Goal: Task Accomplishment & Management: Use online tool/utility

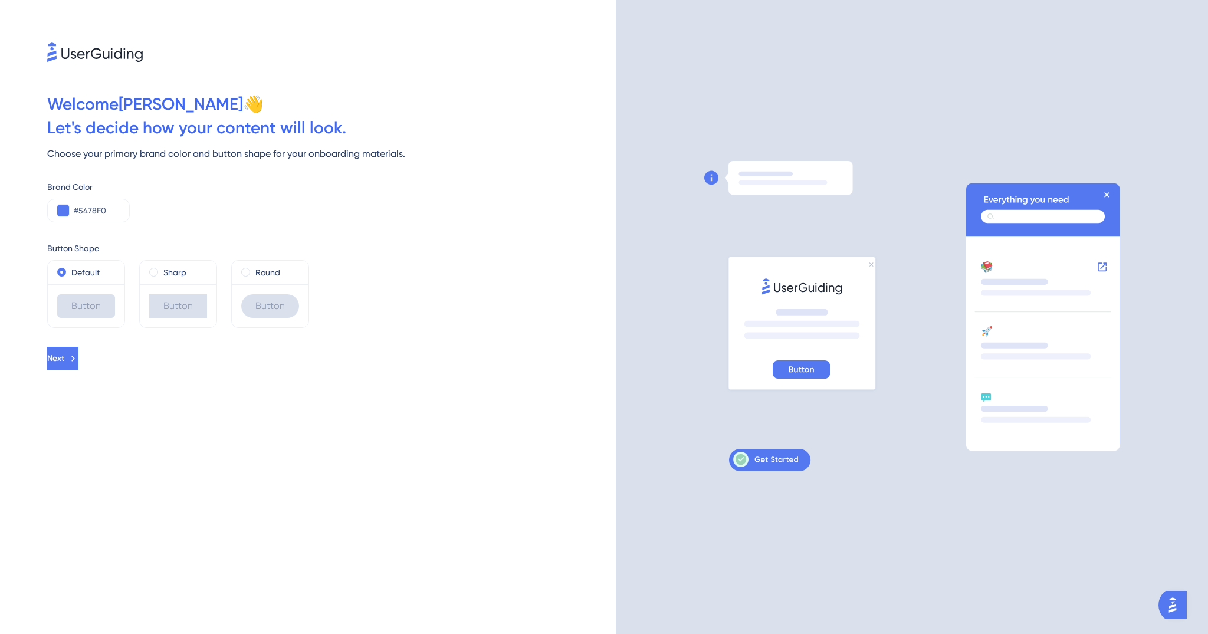
click at [245, 297] on div "Button" at bounding box center [270, 306] width 58 height 24
click at [94, 320] on div "Button" at bounding box center [86, 305] width 77 height 43
click at [96, 376] on div "Welcome Anthony 👋 Let ' s decide how your content will look. Choose your primar…" at bounding box center [308, 317] width 616 height 634
click at [78, 363] on icon at bounding box center [73, 358] width 11 height 11
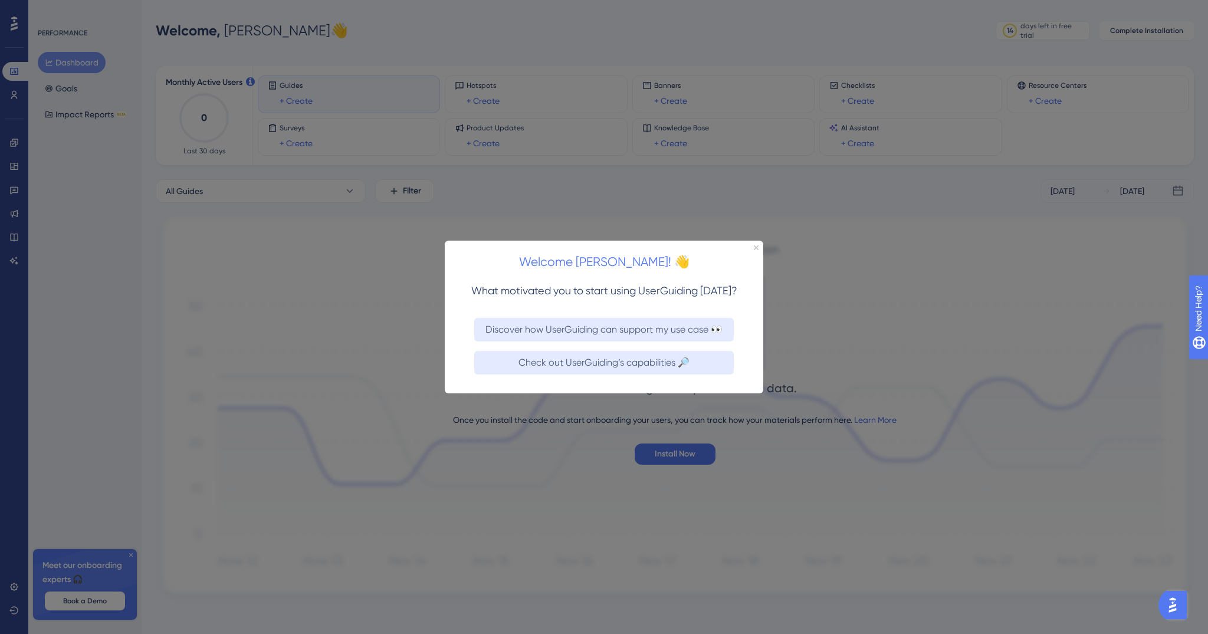
click at [425, 341] on div at bounding box center [604, 317] width 1208 height 634
click at [758, 248] on div "Welcome Anthony! 👋" at bounding box center [604, 258] width 318 height 37
click at [757, 247] on icon "Close Preview" at bounding box center [756, 247] width 5 height 5
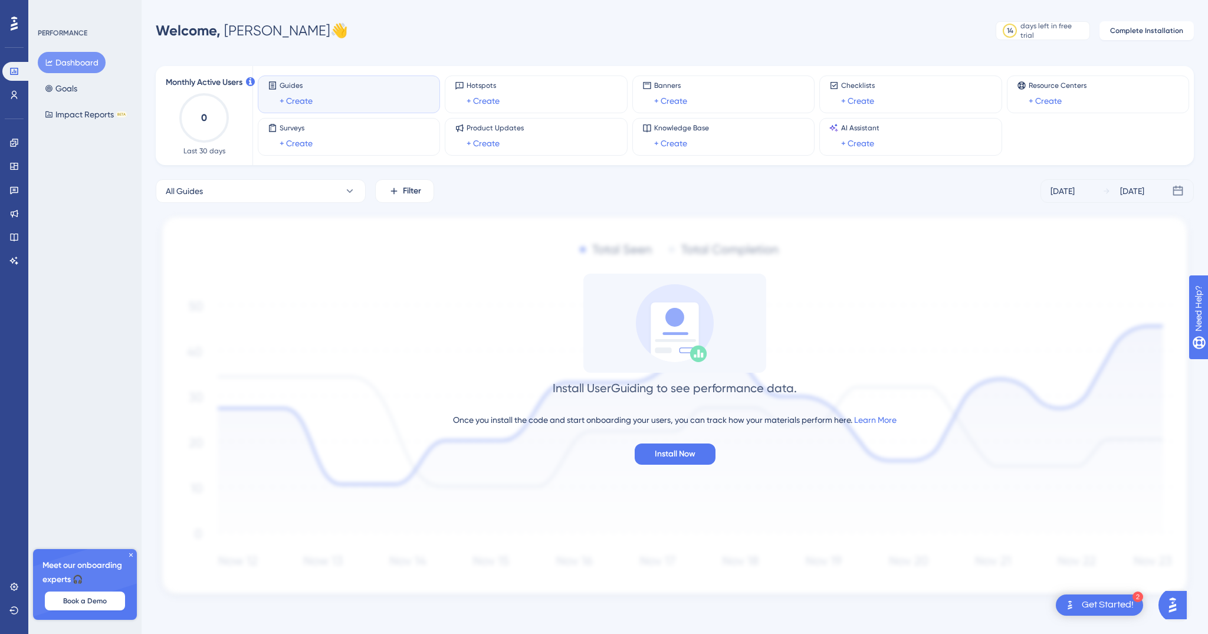
click at [1096, 597] on div "2 Get Started!" at bounding box center [1099, 604] width 87 height 21
click at [800, 417] on div "Once you install the code and start onboarding your users, you can track how yo…" at bounding box center [674, 420] width 443 height 14
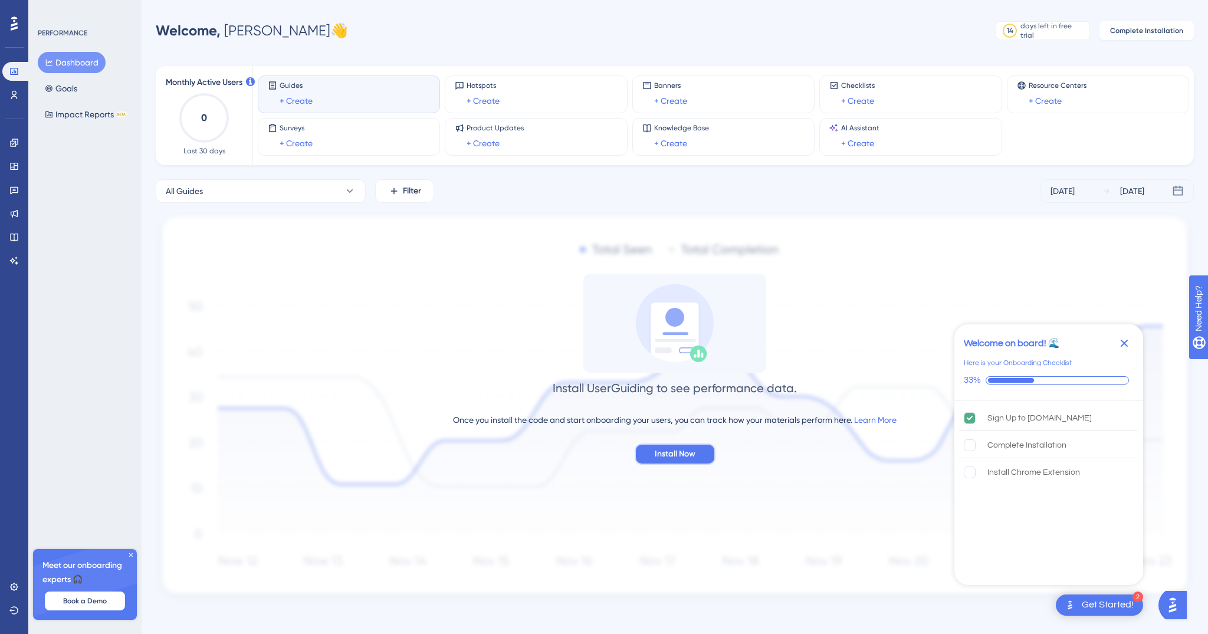
click at [685, 443] on button "Install Now" at bounding box center [675, 453] width 81 height 21
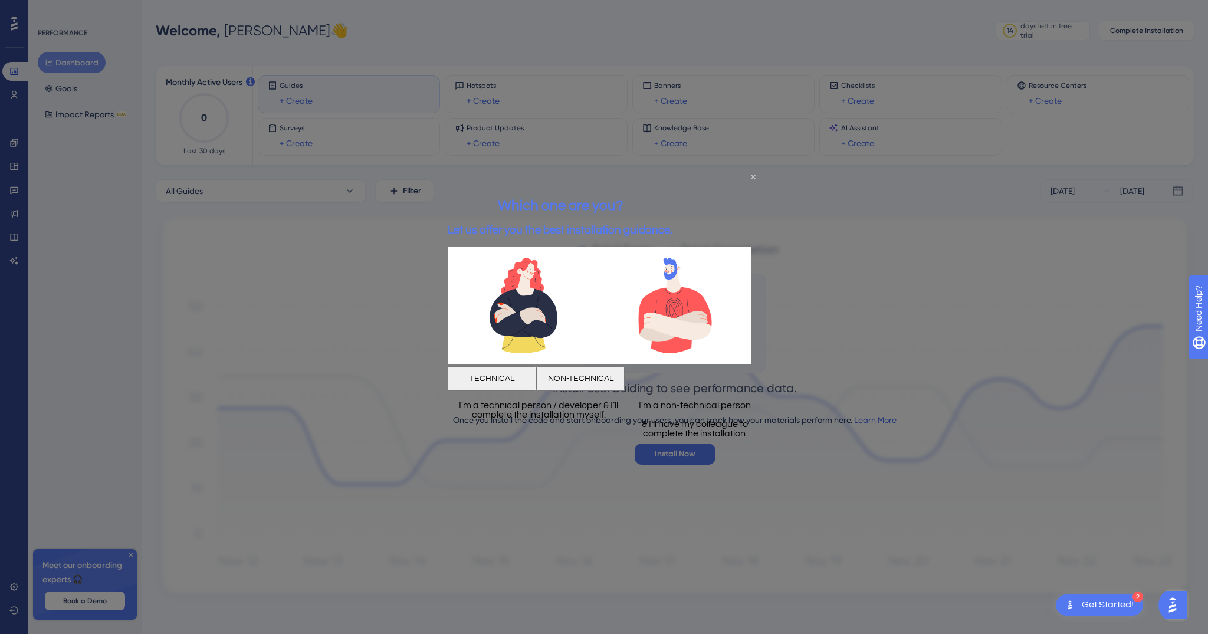
scroll to position [6, 0]
click at [625, 382] on button "NON-TECHNICAL" at bounding box center [580, 378] width 88 height 25
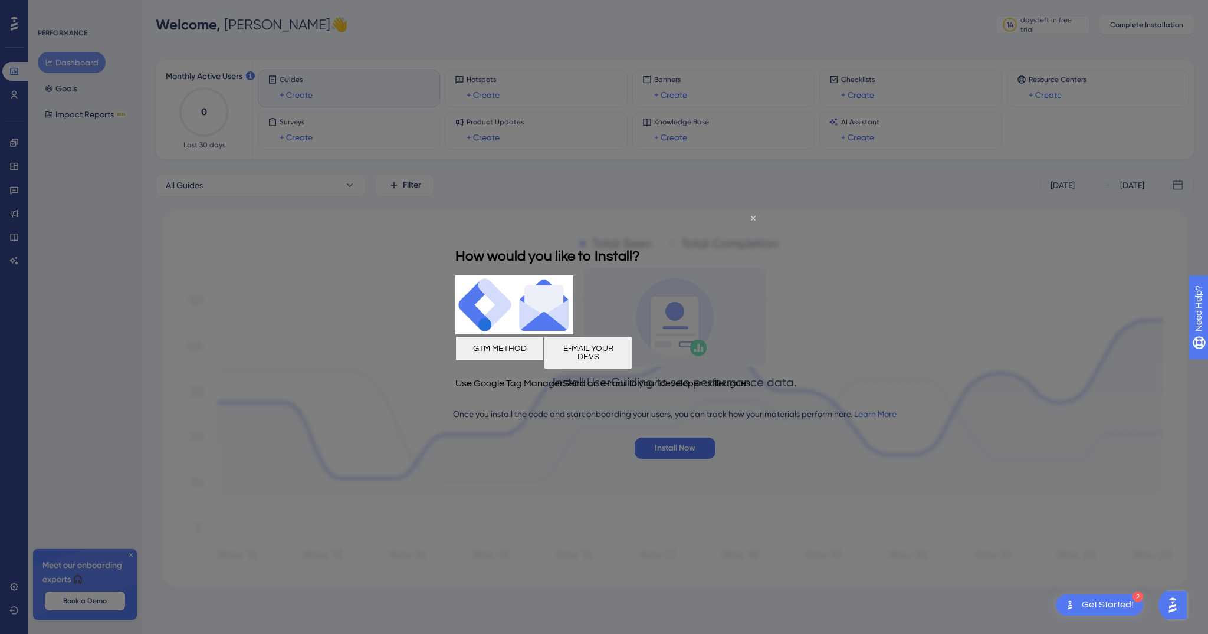
click at [678, 382] on p "Send an e-mail to your developer colleagues." at bounding box center [657, 382] width 189 height 9
click at [544, 350] on button "GTM METHOD" at bounding box center [499, 348] width 88 height 25
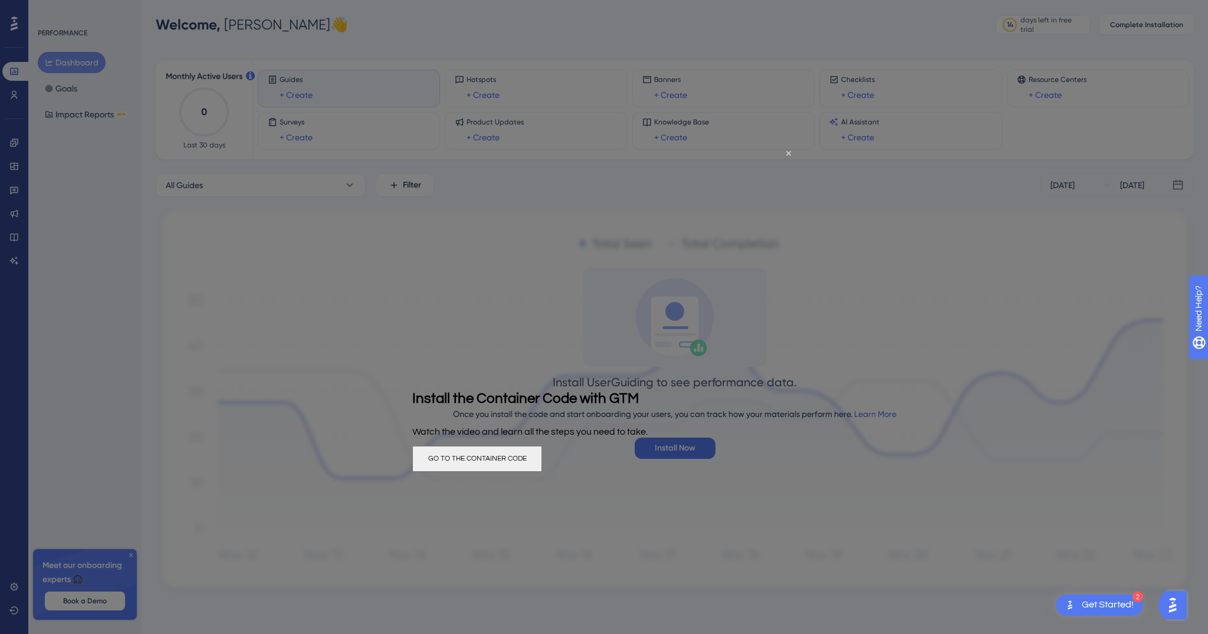
scroll to position [0, 0]
click at [788, 151] on icon "Close Preview" at bounding box center [788, 153] width 5 height 5
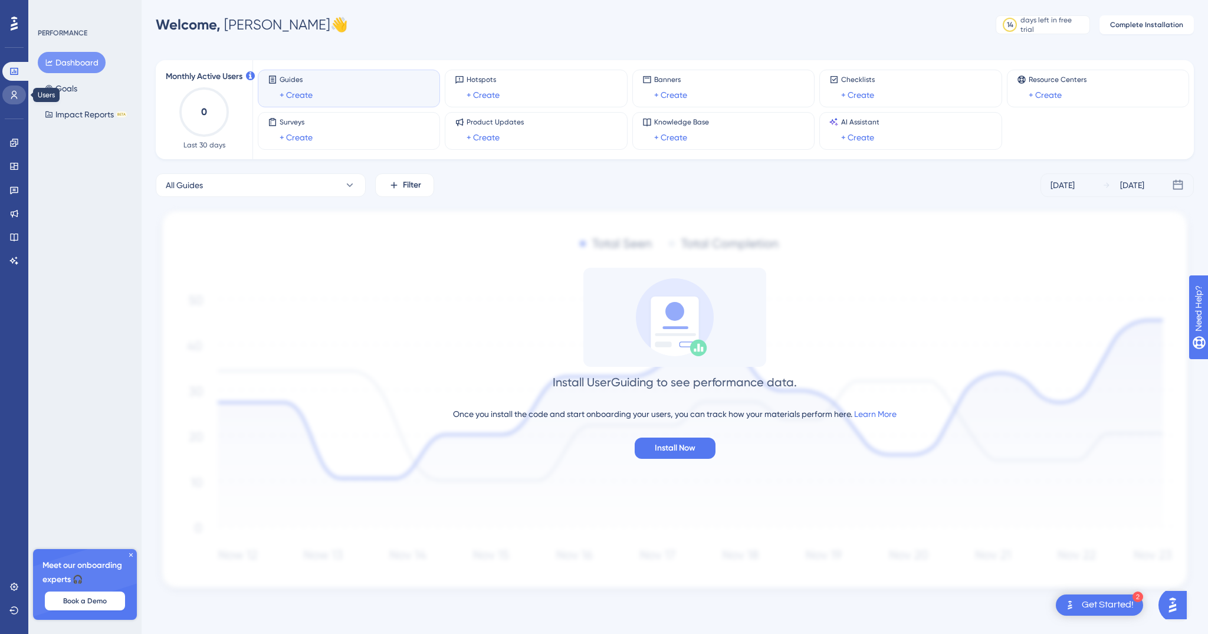
click at [15, 92] on icon at bounding box center [13, 94] width 9 height 9
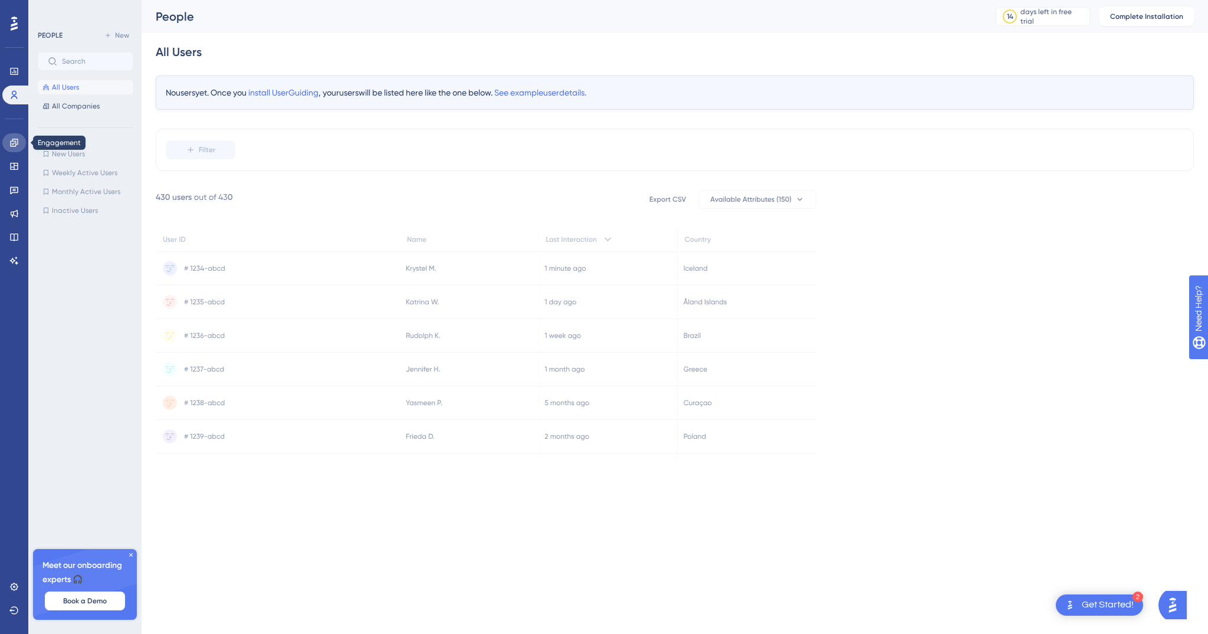
click at [15, 147] on link at bounding box center [14, 142] width 24 height 19
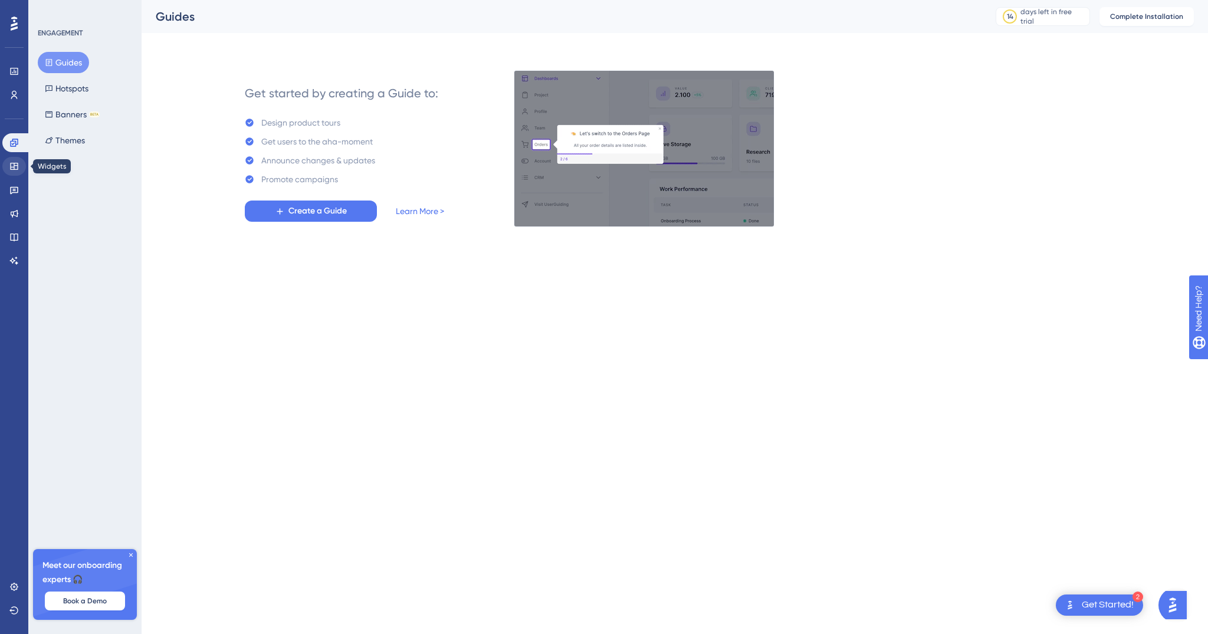
click at [18, 166] on div "✨ Save My Spot!✨" at bounding box center [605, 109] width 1208 height 257
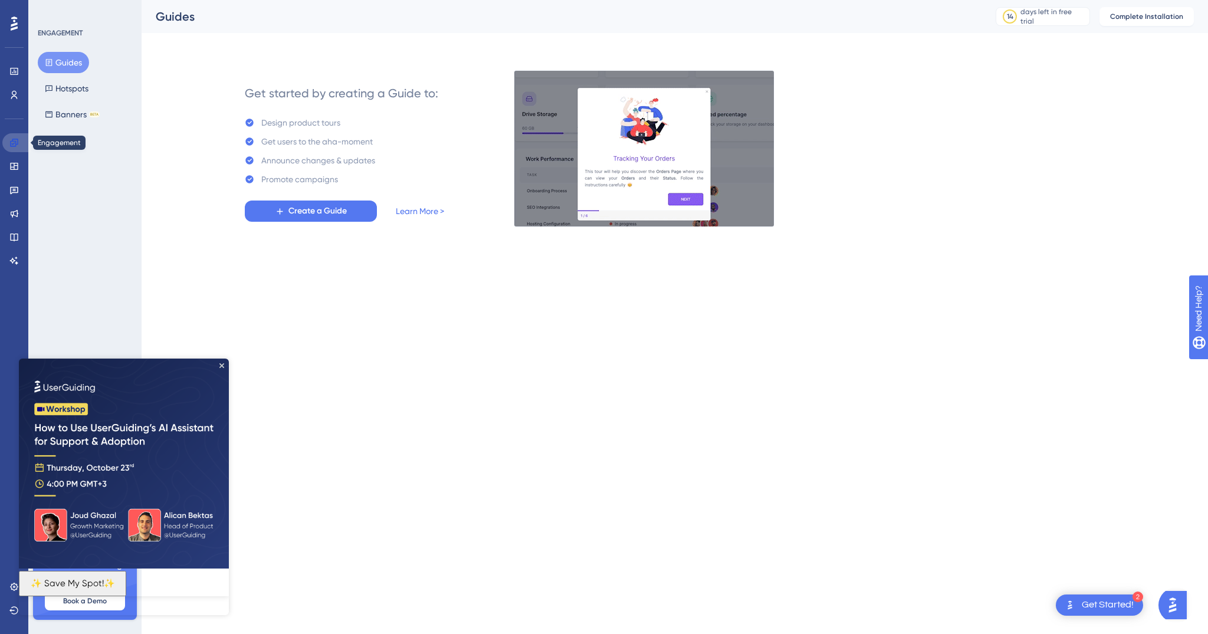
click at [11, 145] on icon at bounding box center [13, 142] width 9 height 9
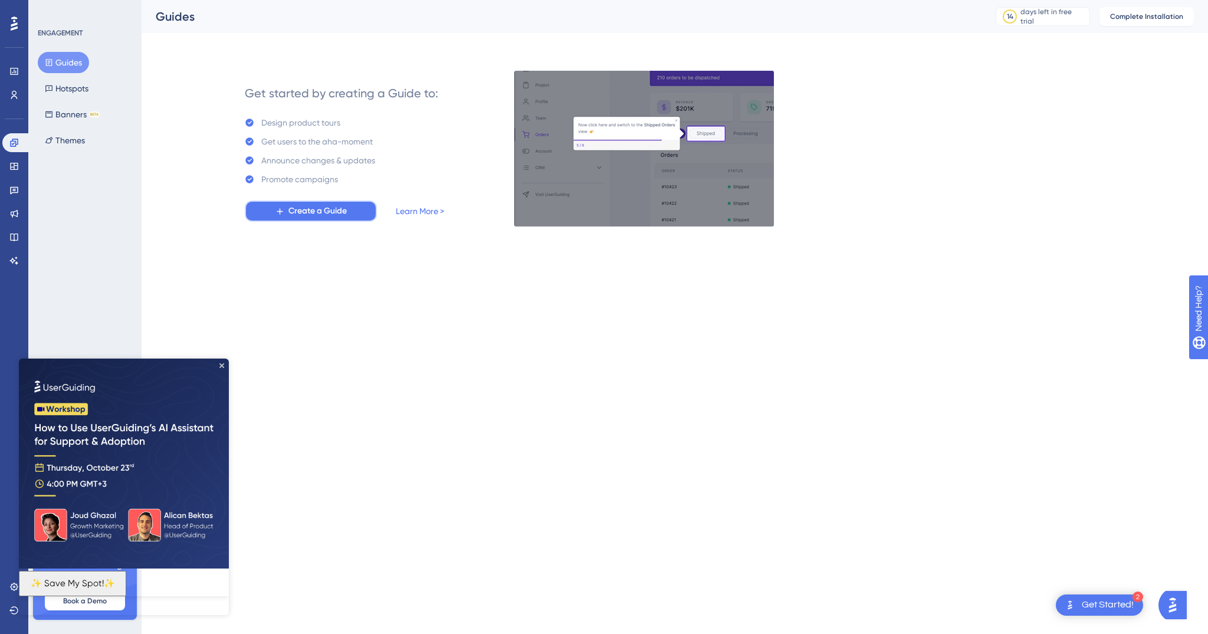
click at [296, 212] on span "Create a Guide" at bounding box center [317, 211] width 58 height 14
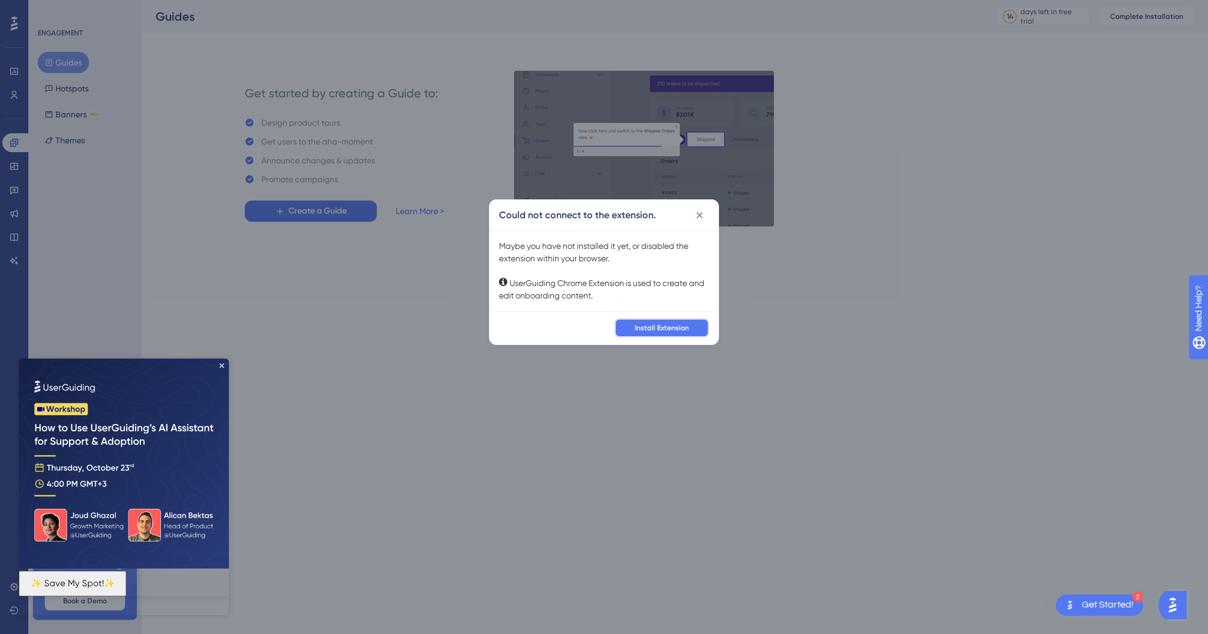
click at [673, 326] on span "Install Extension" at bounding box center [662, 327] width 54 height 9
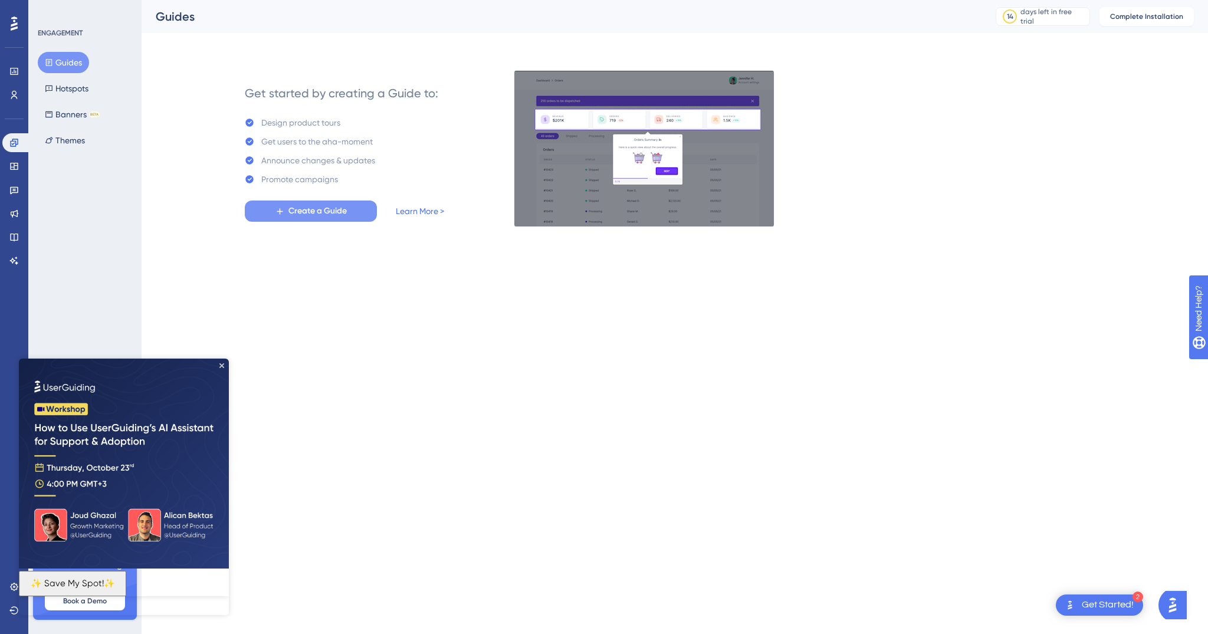
click at [343, 208] on span "Create a Guide" at bounding box center [317, 211] width 58 height 14
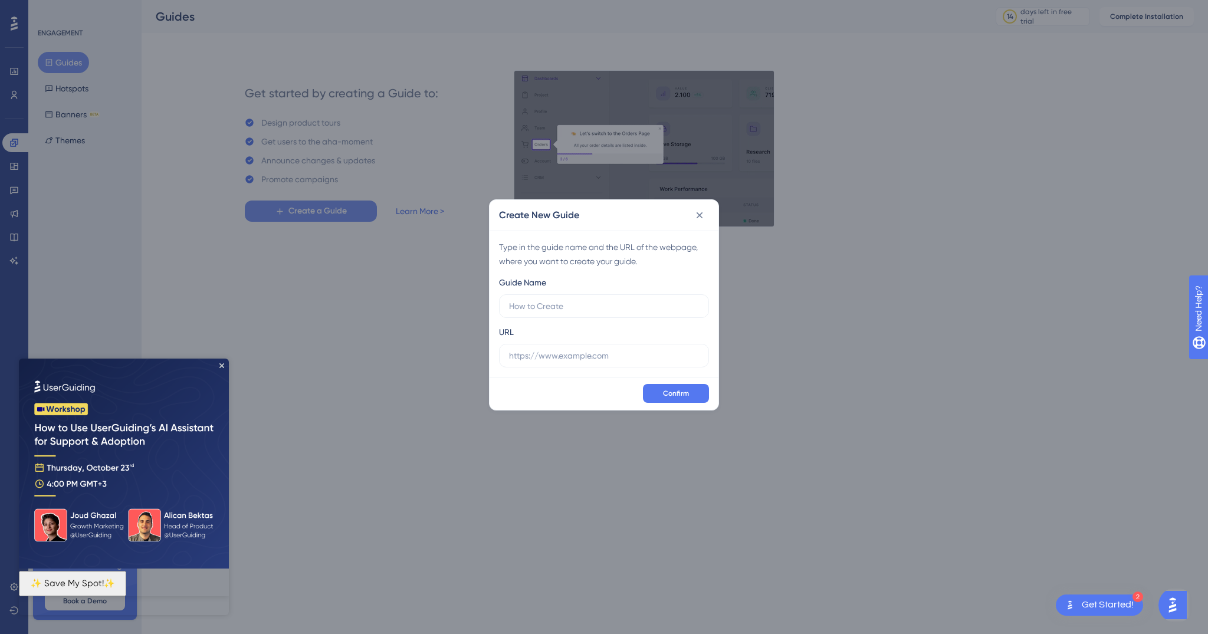
click at [268, 212] on div "Create New Guide Type in the guide name and the URL of the webpage, where you w…" at bounding box center [604, 317] width 1208 height 634
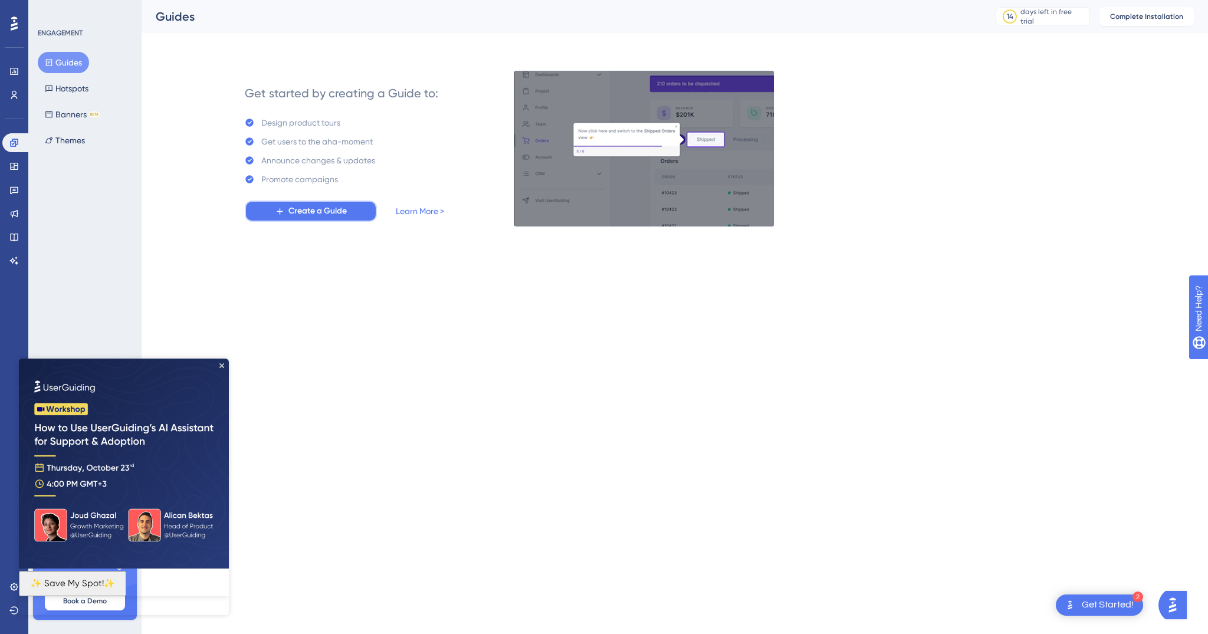
click at [268, 212] on button "Create a Guide" at bounding box center [311, 211] width 132 height 21
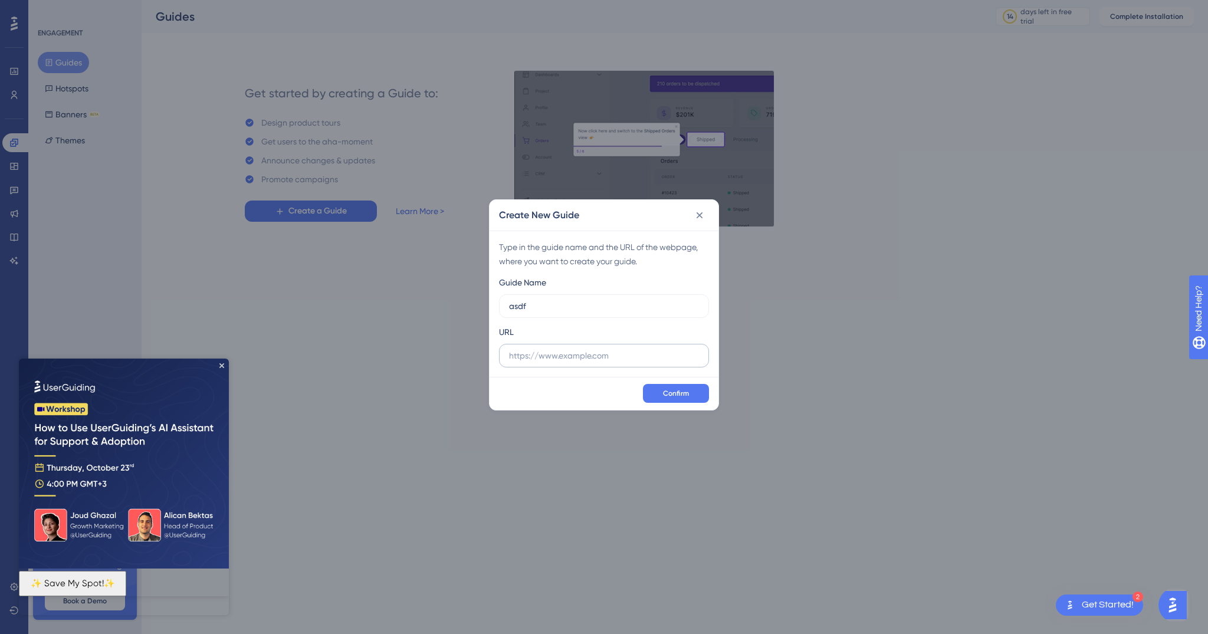
type input "asdf"
click at [563, 356] on input "text" at bounding box center [604, 355] width 190 height 13
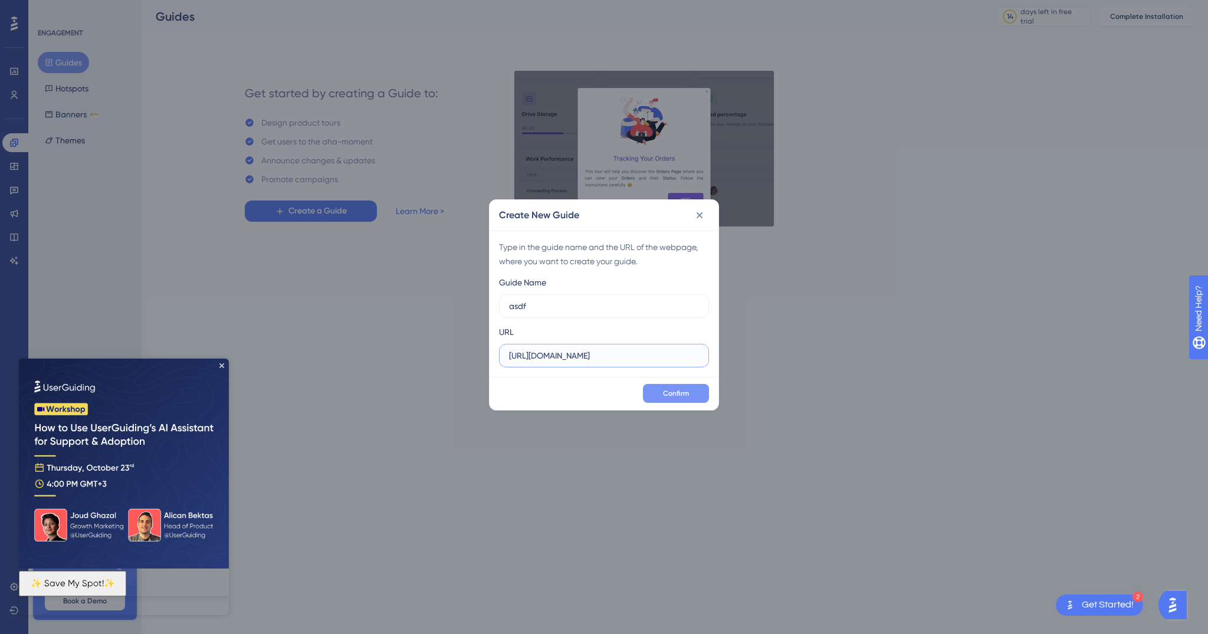
type input "https://endpoint.antflix.net"
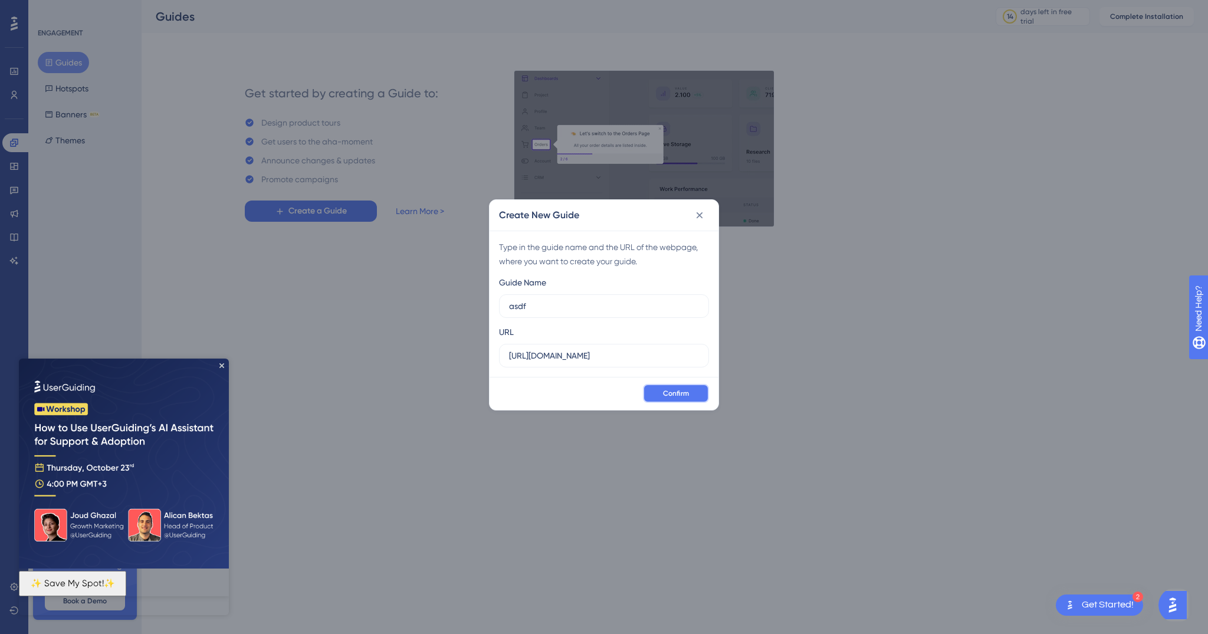
click at [660, 395] on button "Confirm" at bounding box center [676, 393] width 66 height 19
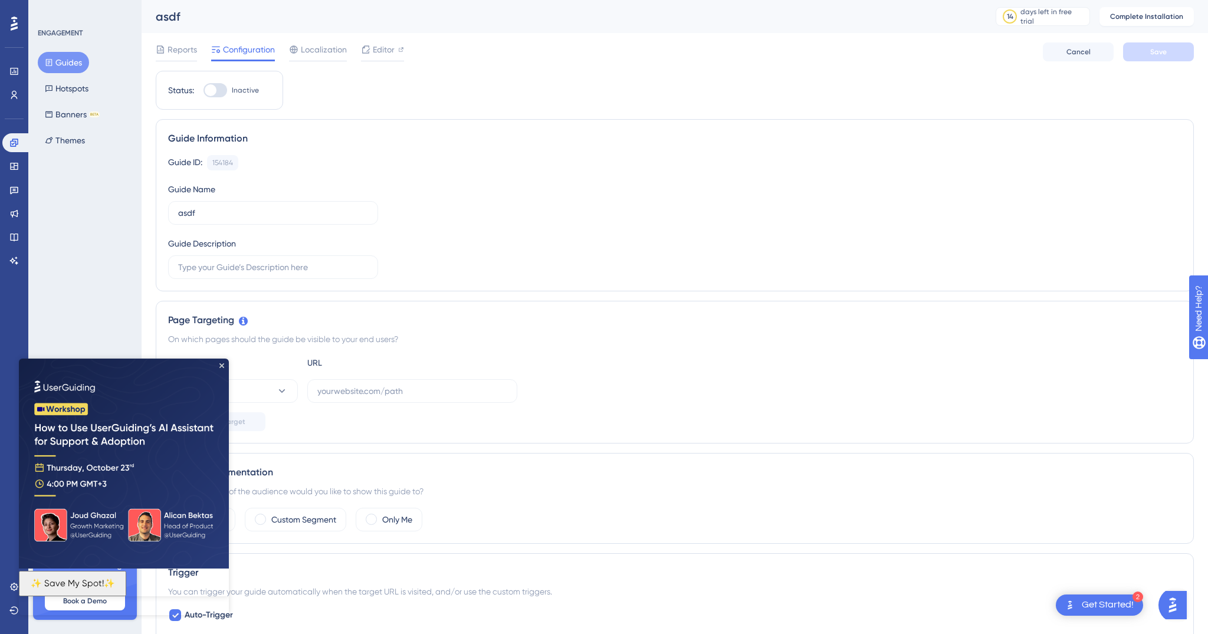
click at [83, 65] on button "Guides" at bounding box center [63, 62] width 51 height 21
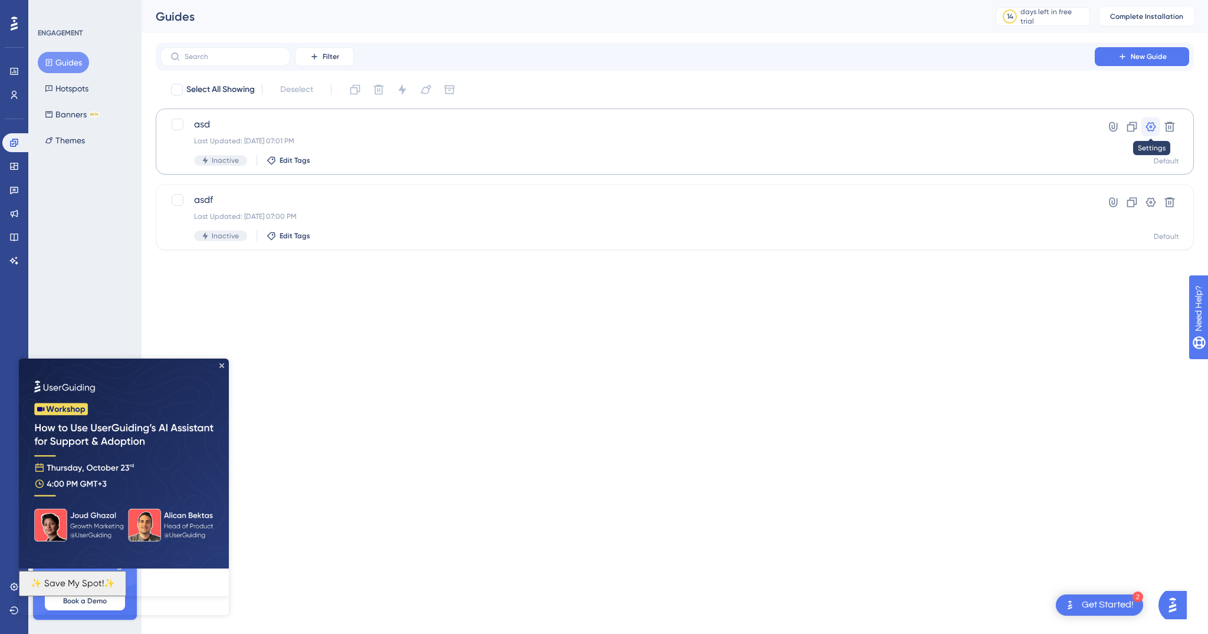
click at [1150, 121] on icon at bounding box center [1151, 127] width 12 height 12
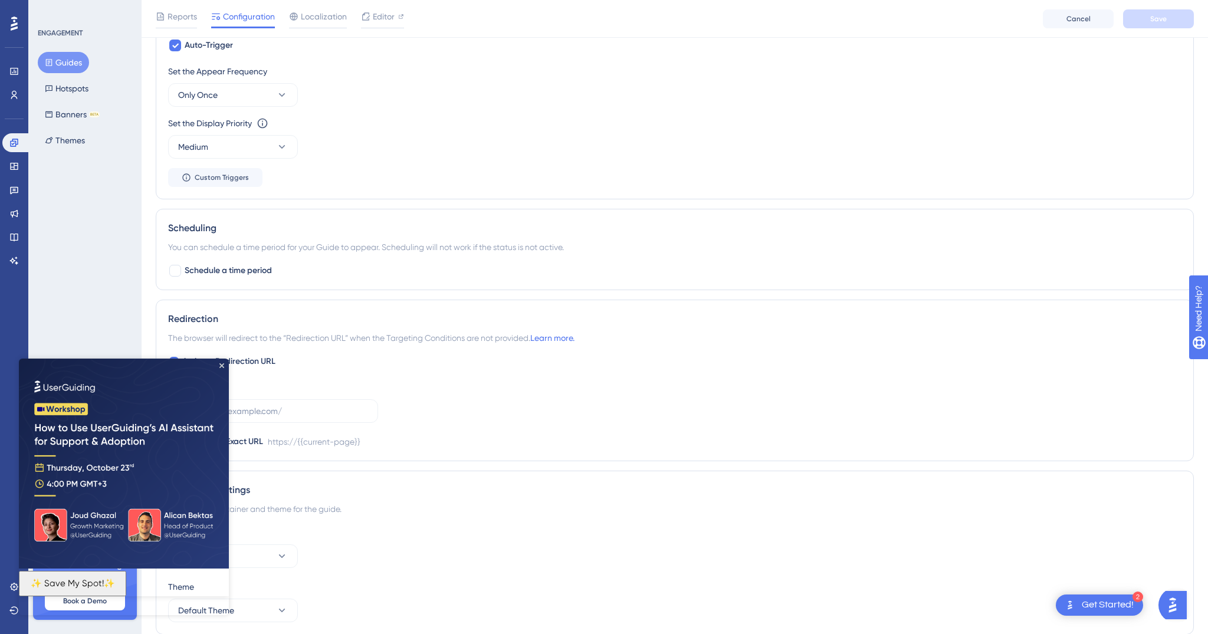
scroll to position [622, 0]
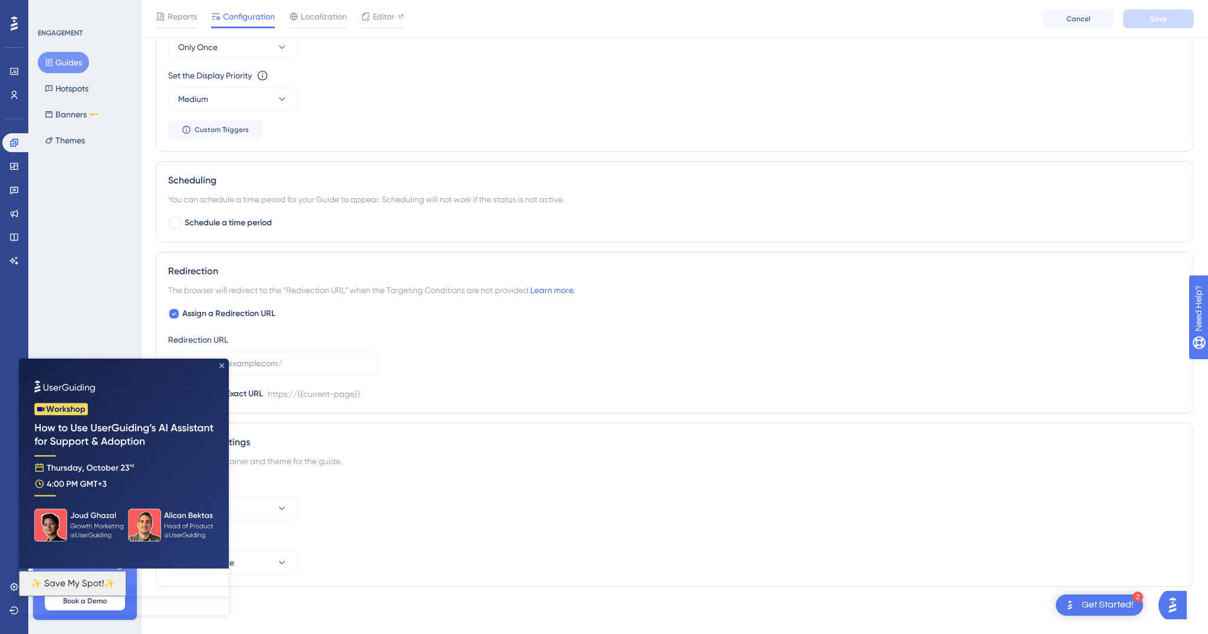
click at [220, 367] on icon "Close Preview" at bounding box center [221, 365] width 5 height 5
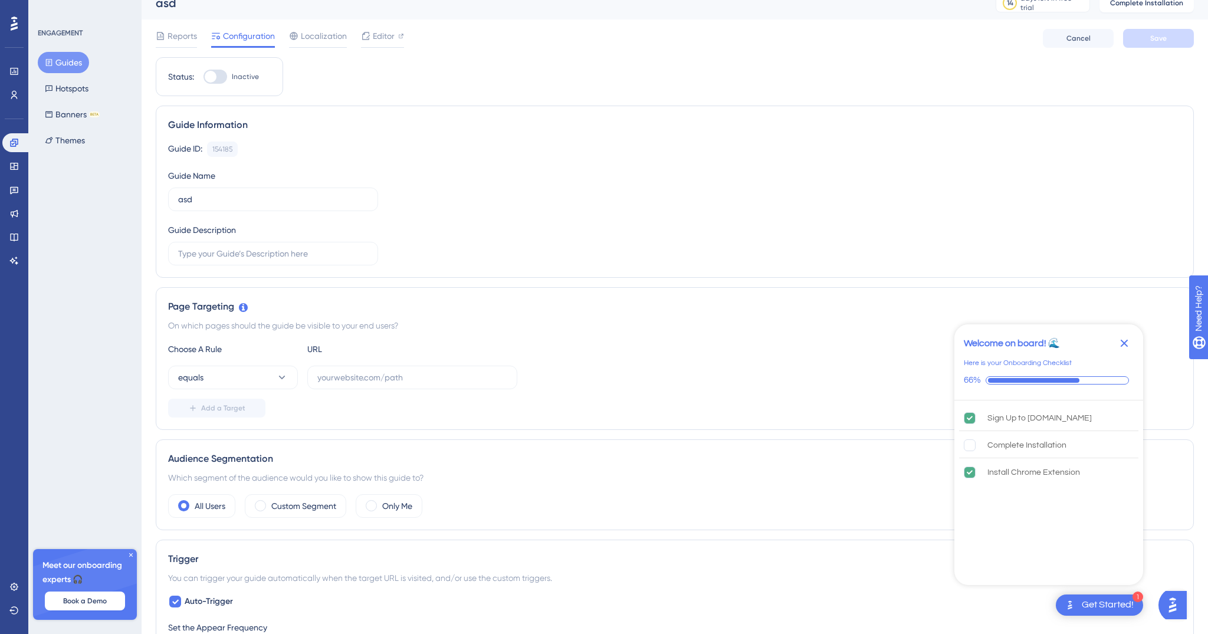
scroll to position [0, 0]
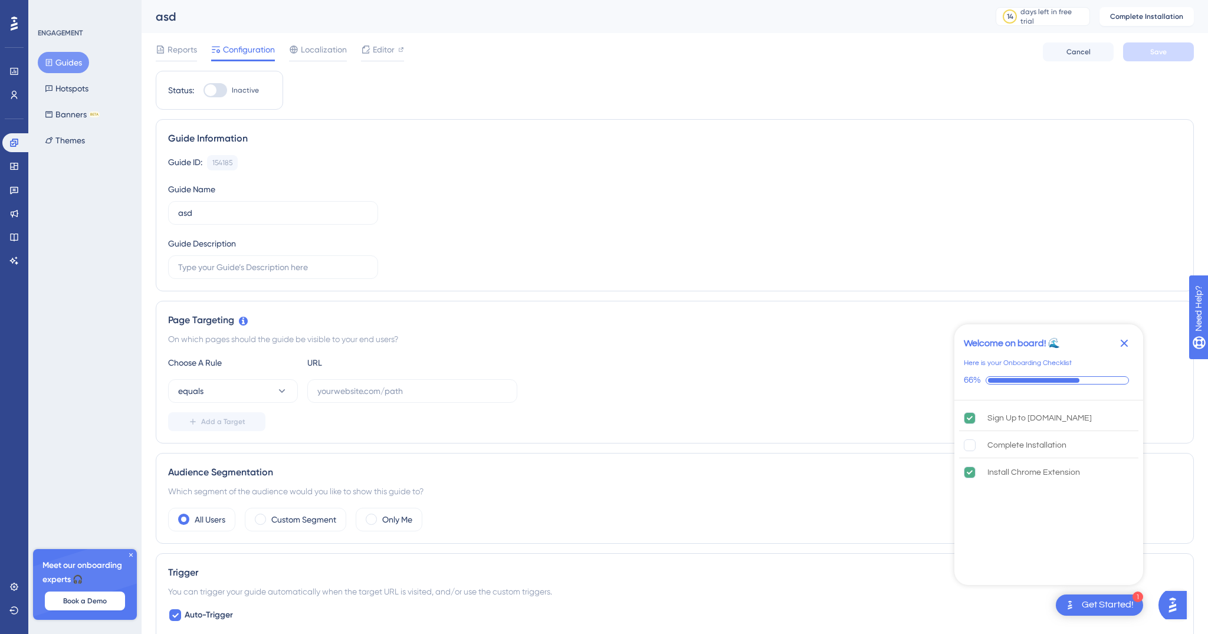
click at [350, 53] on div "Reports Configuration Localization Editor" at bounding box center [280, 51] width 248 height 19
click at [365, 52] on icon at bounding box center [365, 49] width 9 height 9
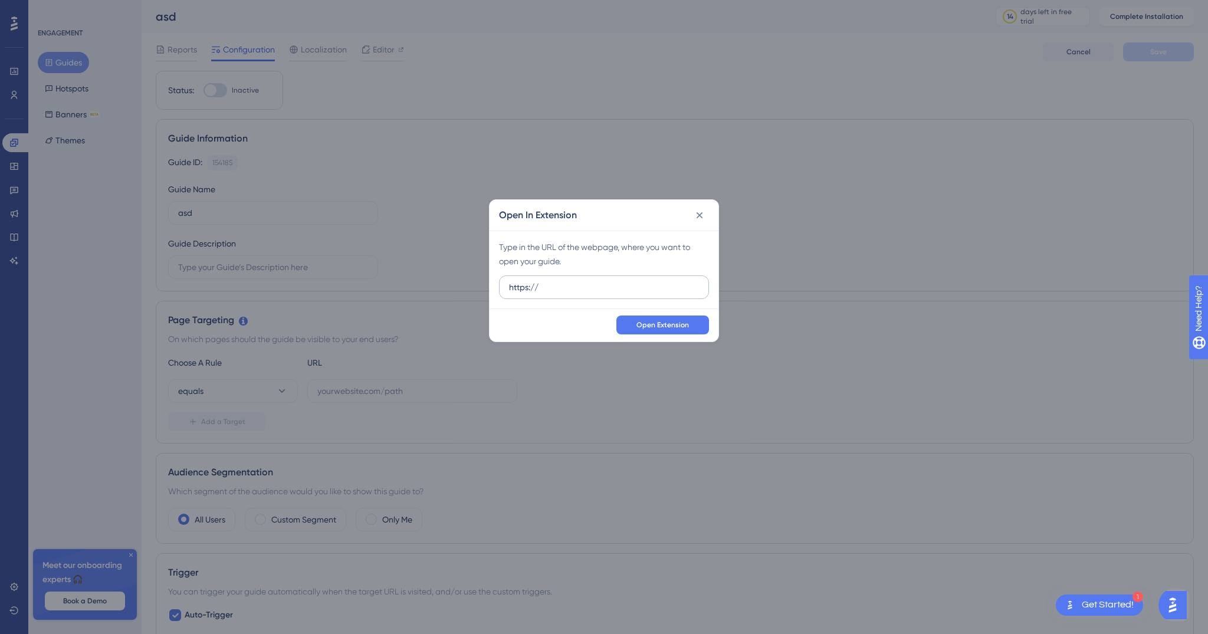
click at [566, 294] on label "https://" at bounding box center [604, 287] width 210 height 24
click at [566, 294] on input "https://" at bounding box center [604, 287] width 190 height 13
click at [566, 294] on label "https://" at bounding box center [604, 287] width 210 height 24
click at [566, 294] on input "https://" at bounding box center [604, 287] width 190 height 13
click at [566, 294] on label "https://" at bounding box center [604, 287] width 210 height 24
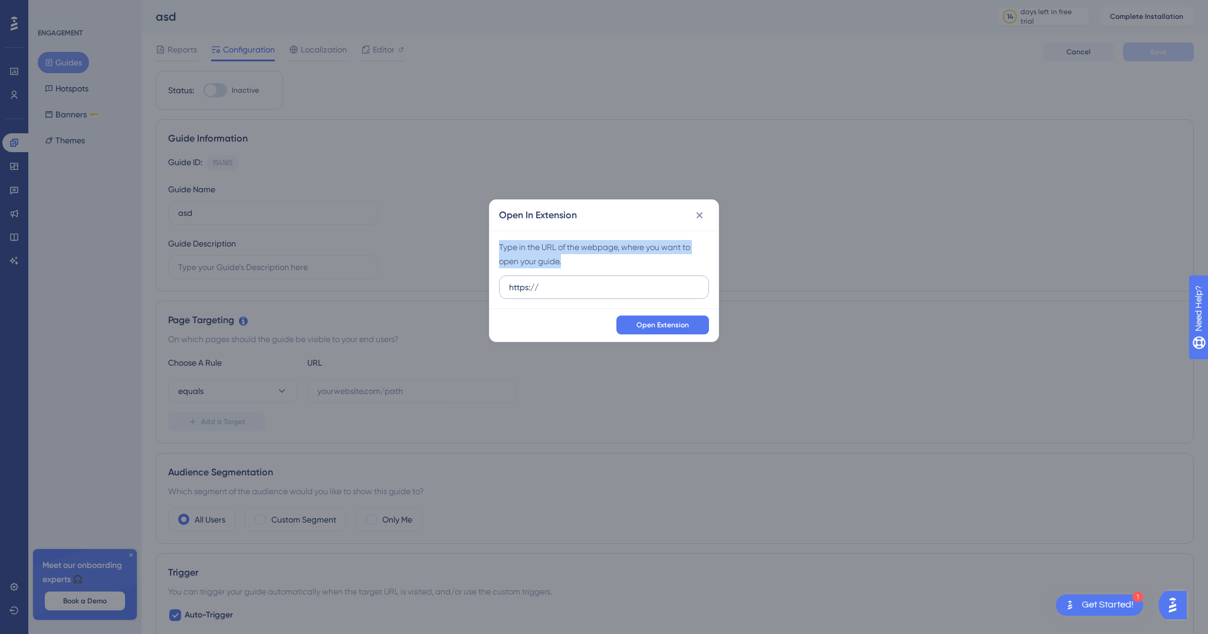
click at [566, 294] on input "https://" at bounding box center [604, 287] width 190 height 13
click at [566, 294] on label "https://" at bounding box center [604, 287] width 210 height 24
click at [566, 294] on input "https://" at bounding box center [604, 287] width 190 height 13
click at [557, 281] on input "https://" at bounding box center [604, 287] width 190 height 13
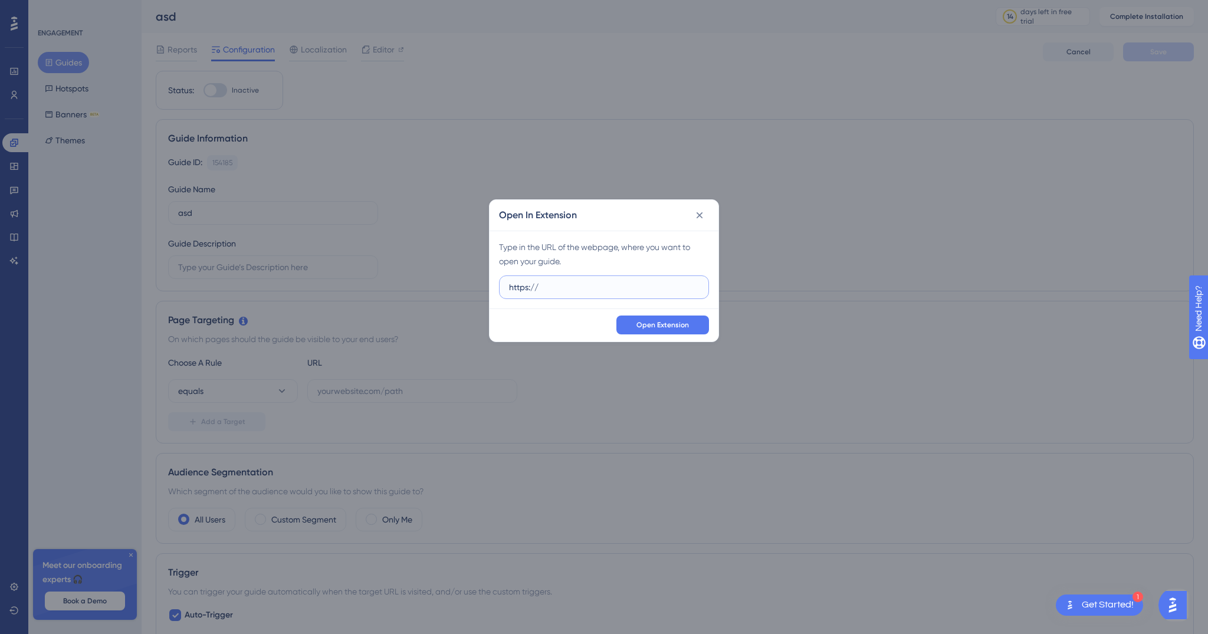
paste input "webapp.antflix.net/https://"
click at [652, 283] on input "https://webapp.antflix.net/https://" at bounding box center [604, 287] width 190 height 13
click at [641, 324] on span "Open Extension" at bounding box center [662, 324] width 52 height 9
drag, startPoint x: 632, startPoint y: 282, endPoint x: 484, endPoint y: 284, distance: 148.6
click at [484, 284] on div "Open In Extension Type in the URL of the webpage, where you want to open your g…" at bounding box center [604, 317] width 1208 height 634
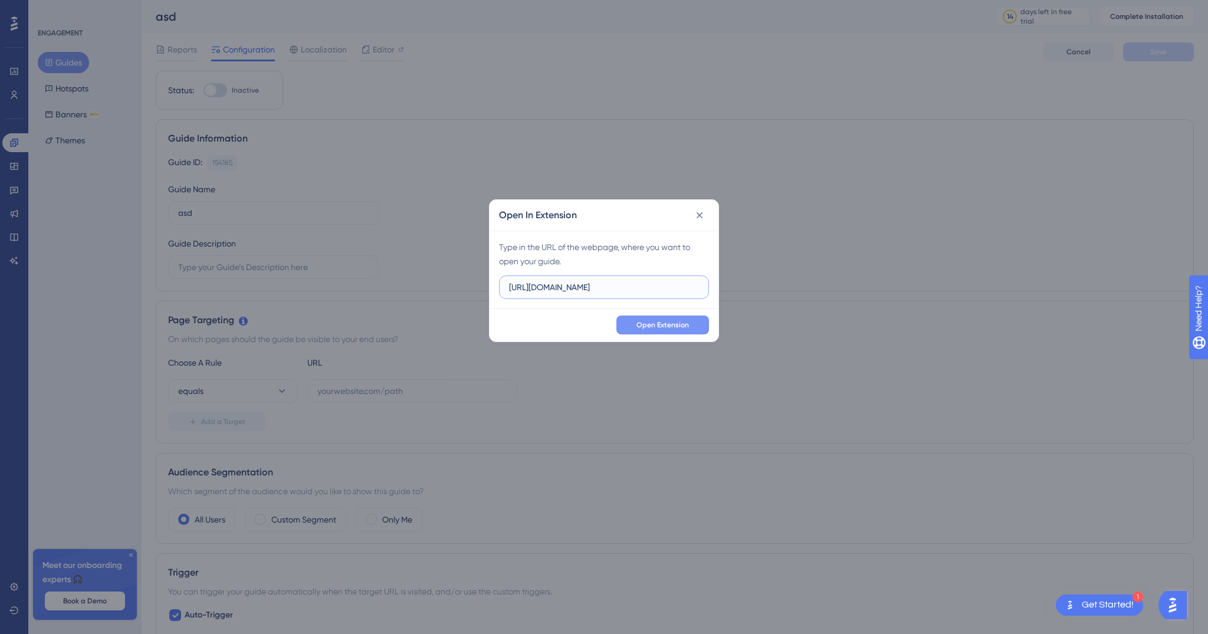
paste input "/canvas.html?job_id=ADI.pdf&pages=10%2C27"
type input "https://webapp.antflix.net/canvas.html?job_id=ADI.pdf&pages=10%2C27"
click at [638, 317] on button "Open Extension" at bounding box center [662, 324] width 93 height 19
